Goal: Task Accomplishment & Management: Complete application form

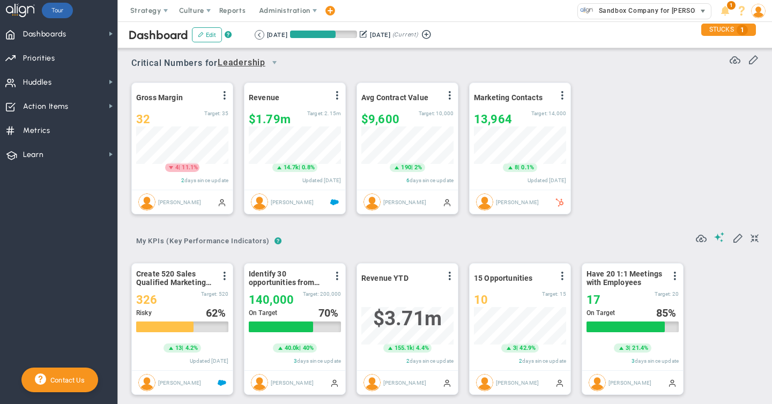
click at [618, 11] on span "Sandbox Company for [PERSON_NAME]" at bounding box center [659, 11] width 131 height 14
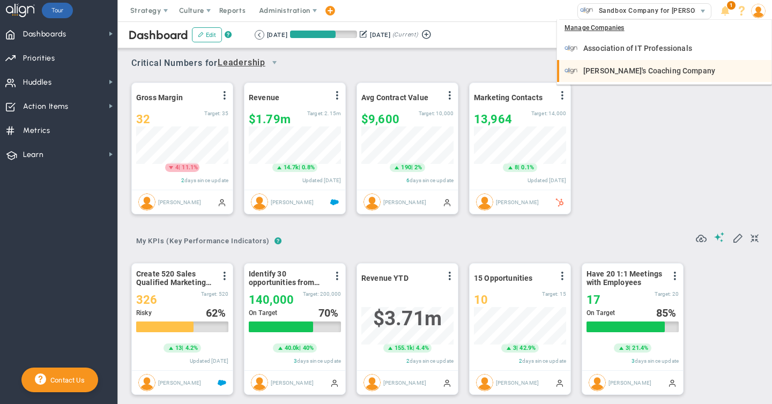
click at [608, 67] on span "[PERSON_NAME]'s Coaching Company" at bounding box center [649, 71] width 132 height 8
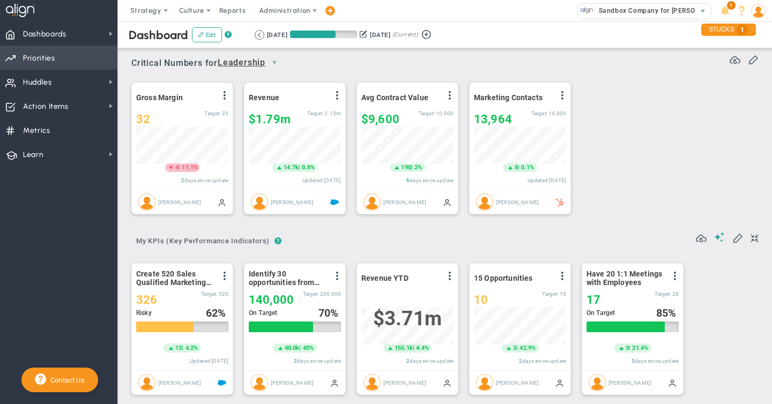
click at [42, 60] on span "Priorities" at bounding box center [39, 58] width 32 height 23
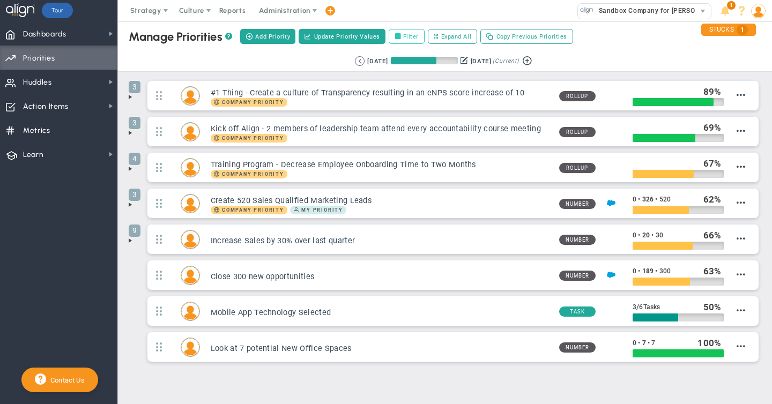
click at [403, 36] on label "Filter" at bounding box center [407, 36] width 36 height 15
click at [403, 36] on input "Filter" at bounding box center [401, 37] width 8 height 8
checkbox input "true"
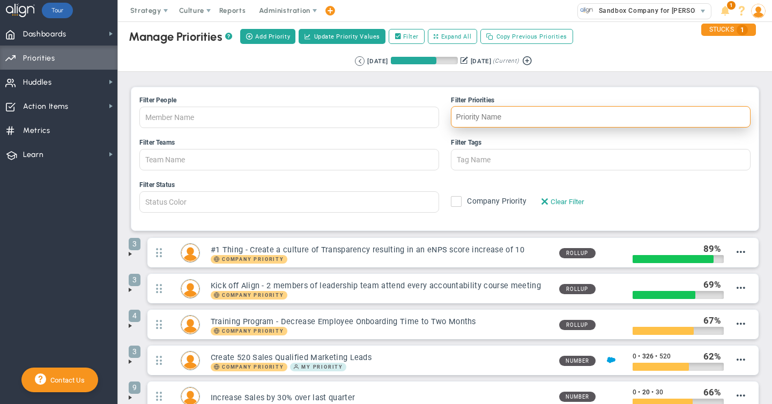
click at [475, 118] on input "Filter Priorities" at bounding box center [601, 116] width 300 height 21
type input "j"
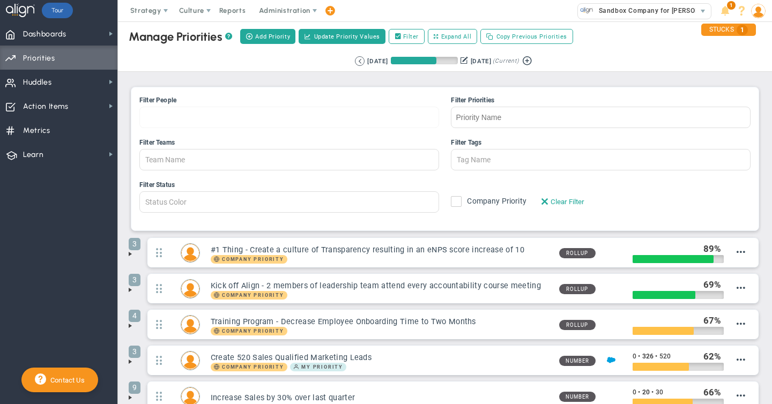
click at [175, 115] on div at bounding box center [289, 117] width 300 height 21
click at [175, 115] on input "Filter People Eugene Terk James Miller Jane Wilson Katie Williams Lisa Jenkins …" at bounding box center [177, 117] width 74 height 20
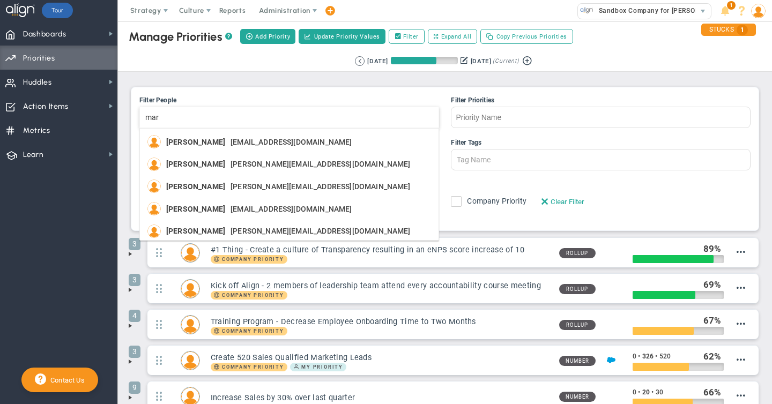
type input "mark"
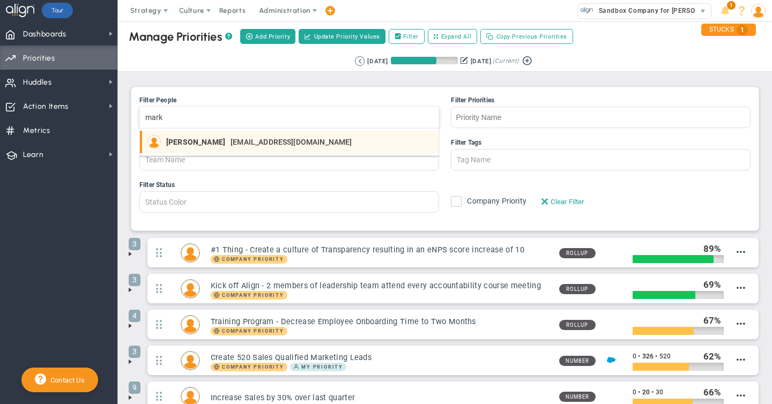
click at [184, 140] on span "Mark Collins" at bounding box center [195, 142] width 59 height 8
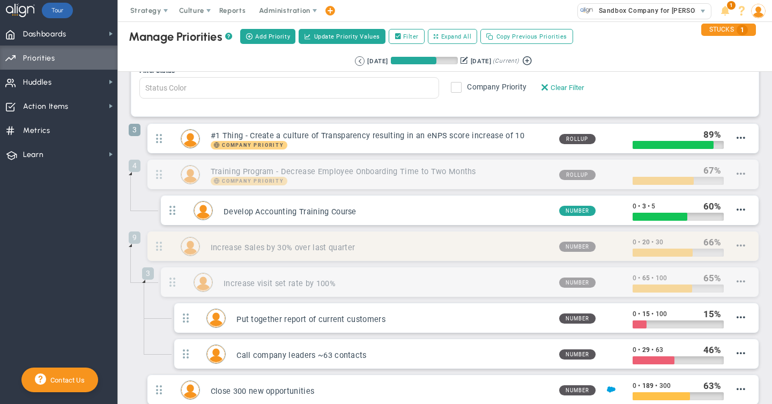
scroll to position [114, 0]
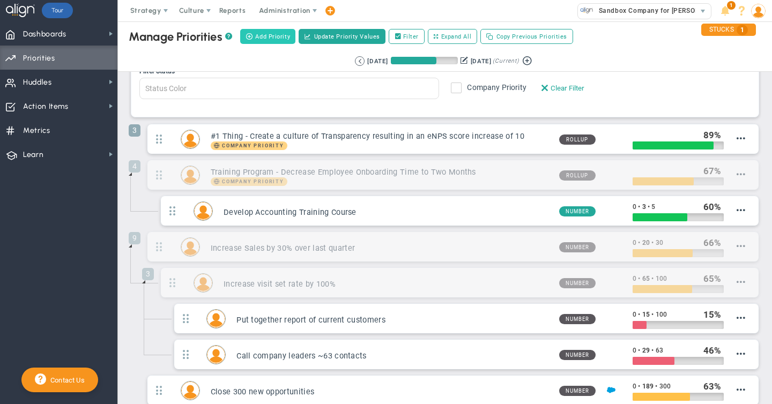
click at [272, 35] on span "Add Priority" at bounding box center [272, 36] width 35 height 9
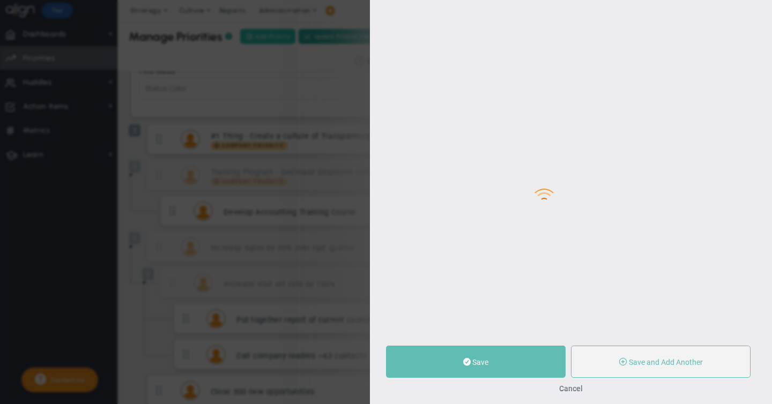
type input "0"
radio input "true"
type input "[PERSON_NAME]"
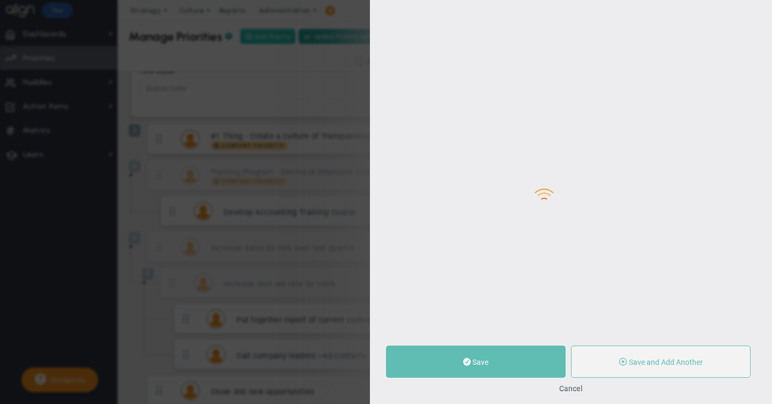
type input "0"
radio input "true"
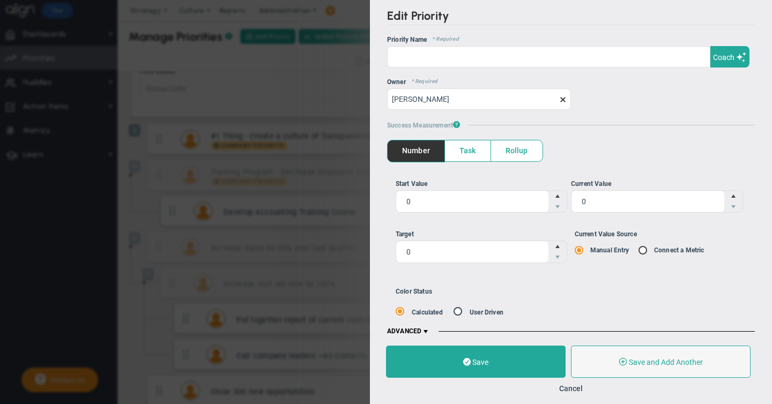
scroll to position [9, 0]
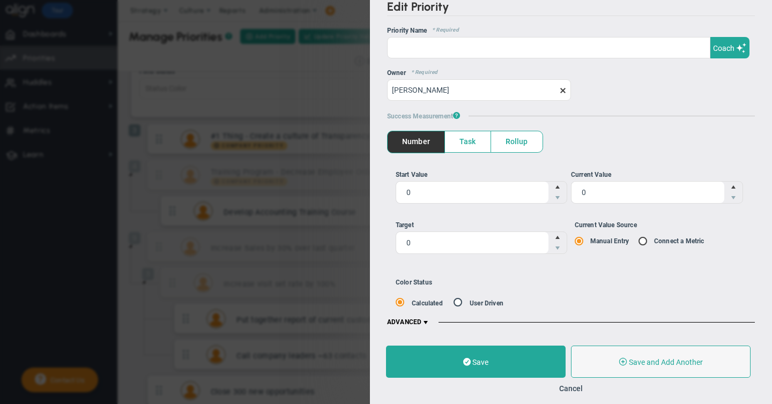
click at [425, 321] on span at bounding box center [425, 322] width 9 height 9
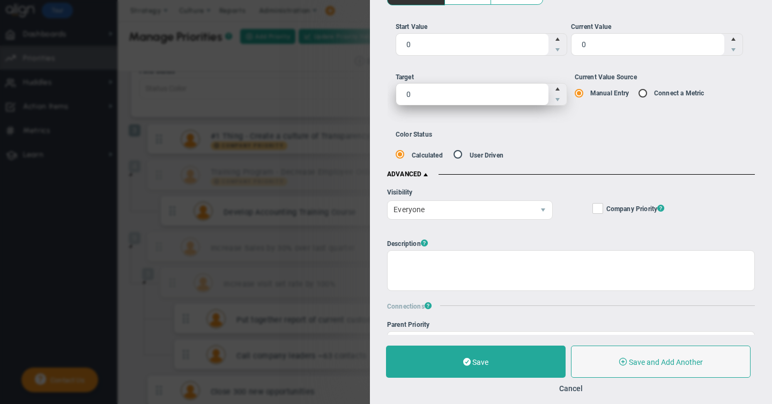
scroll to position [191, 0]
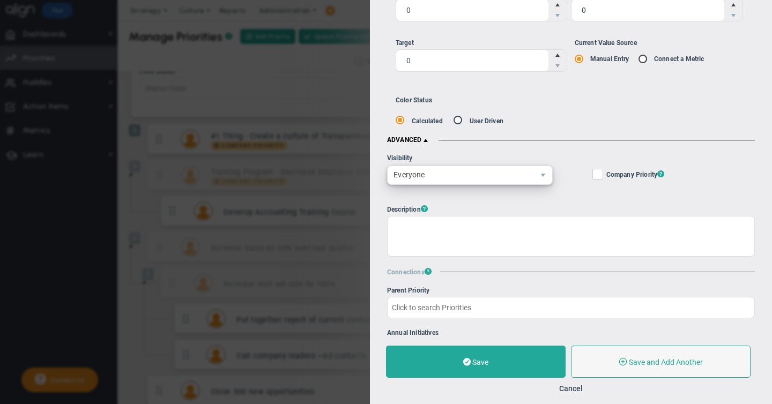
click at [427, 175] on span "Everyone" at bounding box center [461, 175] width 146 height 18
click at [569, 391] on button "Cancel" at bounding box center [571, 388] width 24 height 9
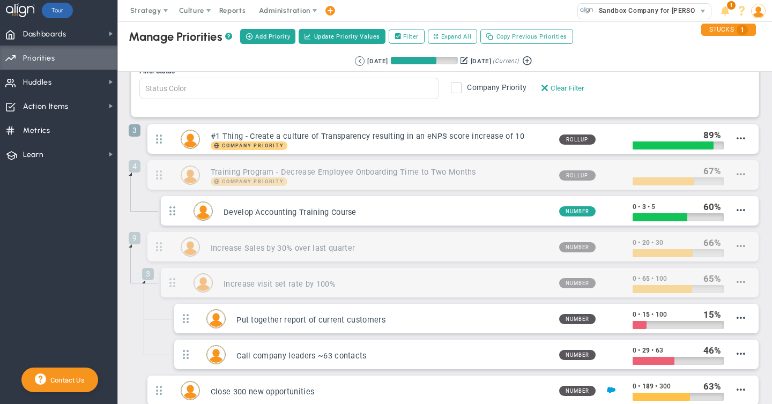
click at [757, 11] on img at bounding box center [758, 11] width 14 height 14
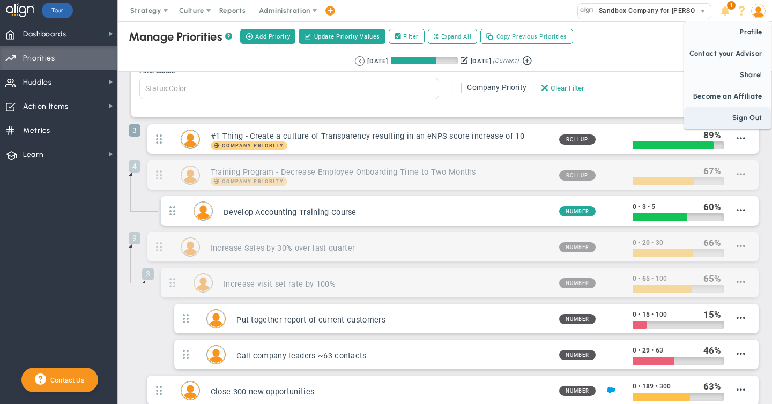
click at [737, 118] on span "Sign Out" at bounding box center [727, 117] width 87 height 21
